Goal: Find specific page/section: Find specific page/section

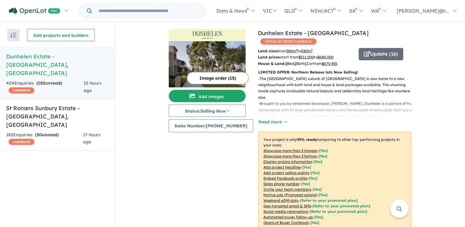
scroll to position [271, 0]
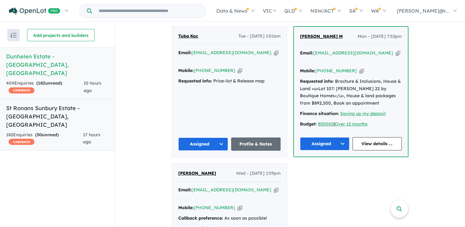
click at [62, 131] on div "182 Enquir ies ( 30 unread) CASHBACK" at bounding box center [44, 138] width 77 height 15
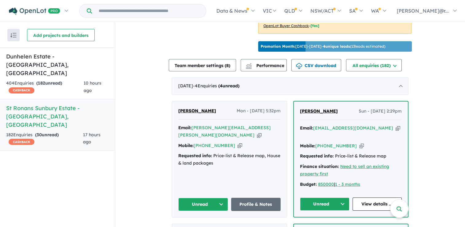
scroll to position [204, 0]
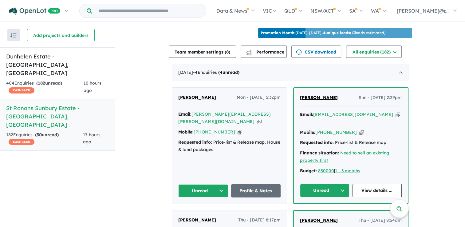
click at [236, 154] on div "[PERSON_NAME] Mon - [DATE] 5:32pm Email: [PERSON_NAME][EMAIL_ADDRESS][PERSON_NA…" at bounding box center [229, 146] width 115 height 116
click at [257, 184] on link "Profile & Notes" at bounding box center [256, 190] width 50 height 13
